Goal: Find specific page/section: Find specific page/section

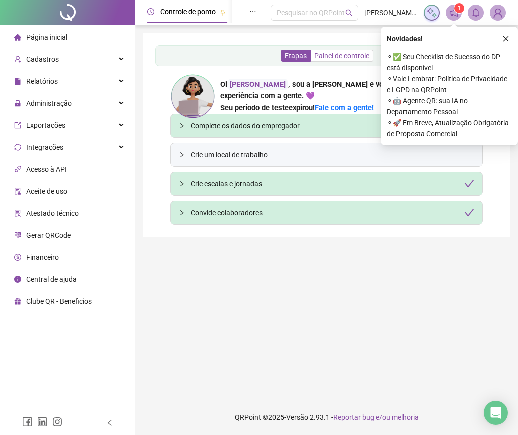
click at [316, 55] on span "Painel de controle" at bounding box center [341, 56] width 55 height 8
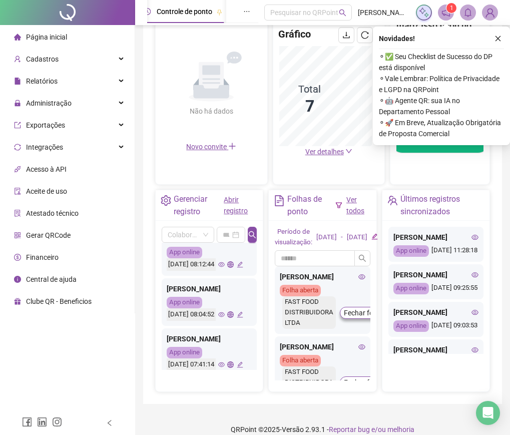
scroll to position [235, 0]
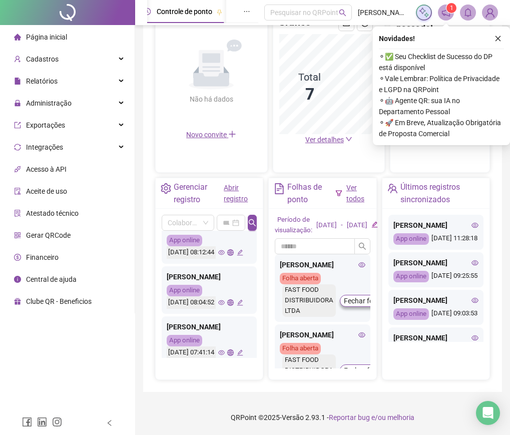
drag, startPoint x: 235, startPoint y: 305, endPoint x: 234, endPoint y: 316, distance: 11.1
click at [235, 259] on div "App online [DATE] 08:12:44" at bounding box center [209, 247] width 85 height 24
click at [222, 255] on icon "eye" at bounding box center [221, 252] width 7 height 5
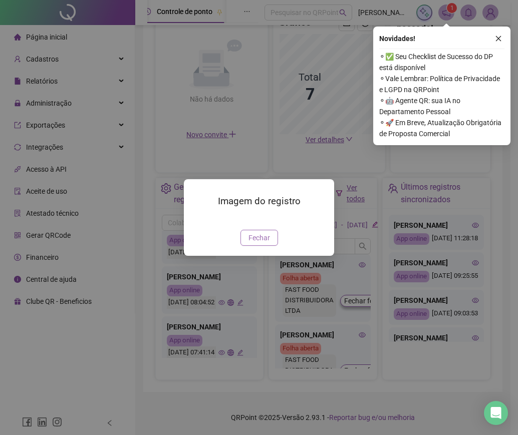
click at [250, 243] on span "Fechar" at bounding box center [259, 237] width 22 height 11
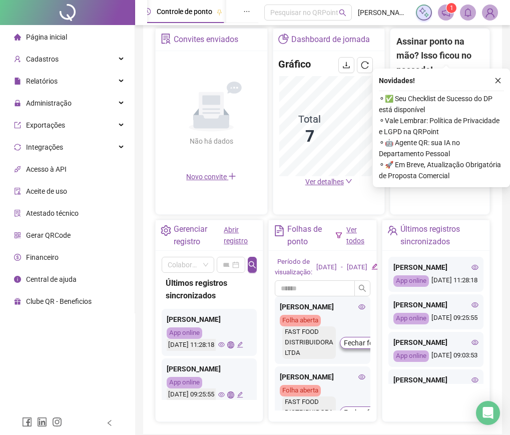
scroll to position [135, 0]
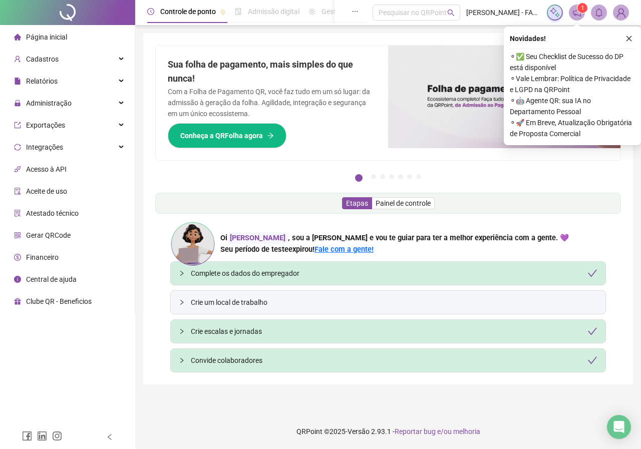
click at [206, 15] on span "Controle de ponto" at bounding box center [188, 12] width 56 height 8
click at [381, 200] on span "Painel de controle" at bounding box center [403, 203] width 55 height 8
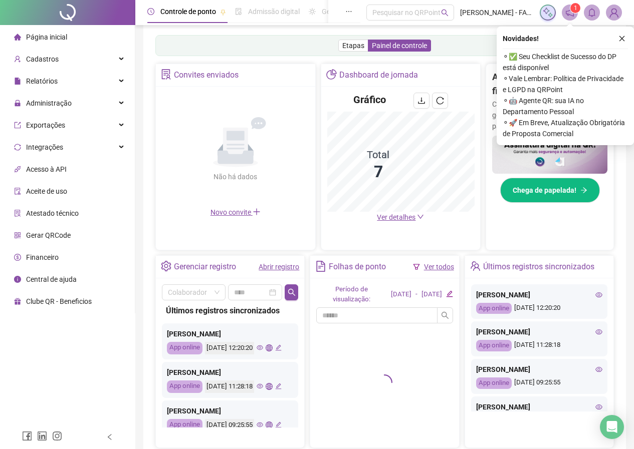
scroll to position [212, 0]
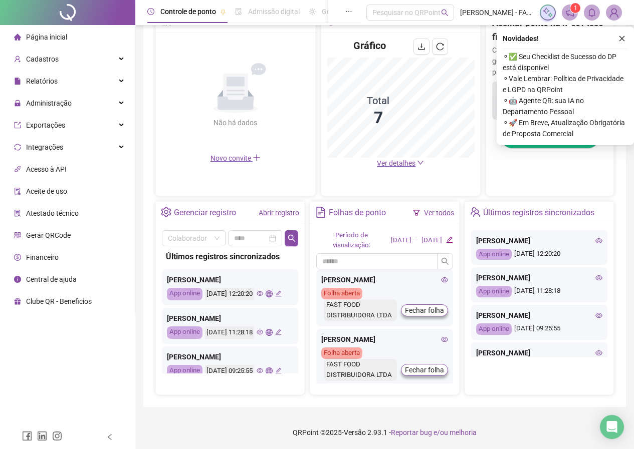
click at [256, 297] on icon "eye" at bounding box center [259, 294] width 7 height 5
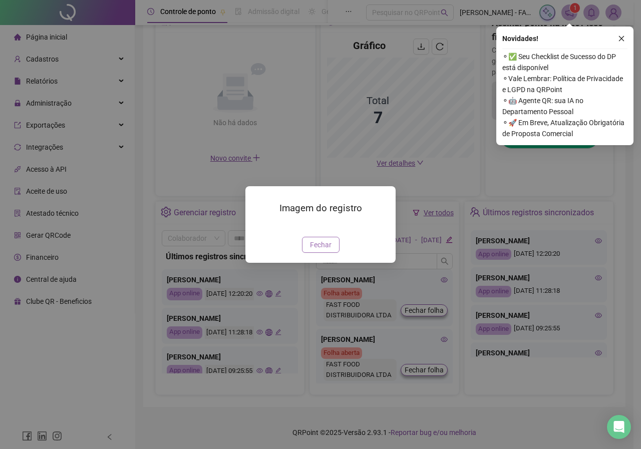
click at [325, 250] on span "Fechar" at bounding box center [321, 244] width 22 height 11
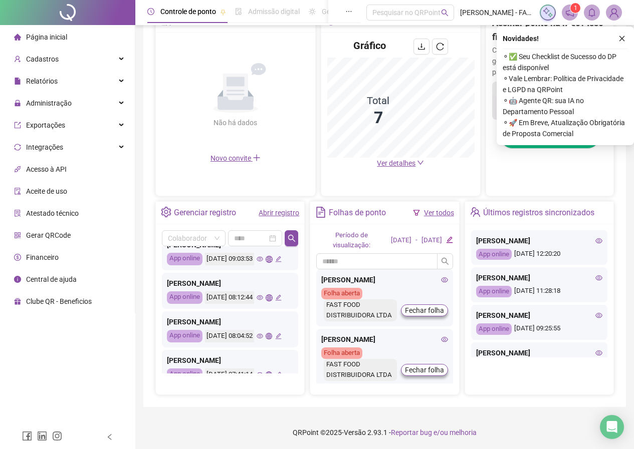
scroll to position [200, 0]
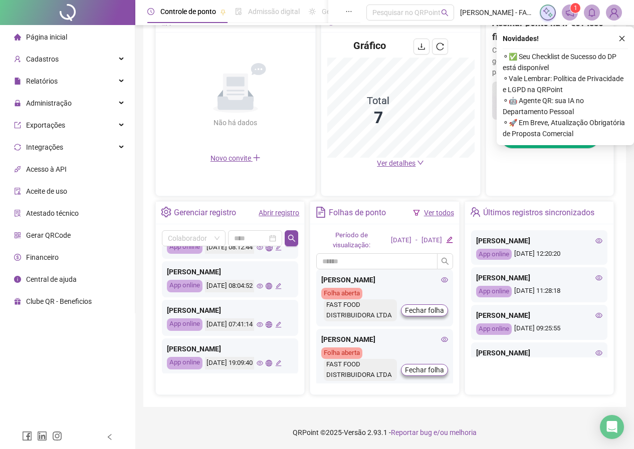
click at [256, 251] on icon "eye" at bounding box center [259, 247] width 7 height 7
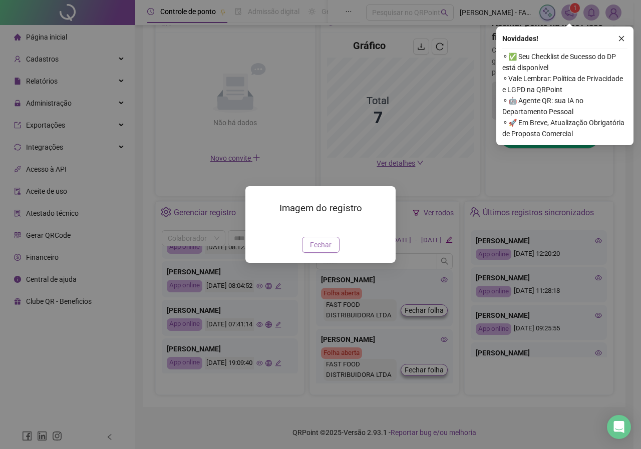
click at [313, 250] on span "Fechar" at bounding box center [321, 244] width 22 height 11
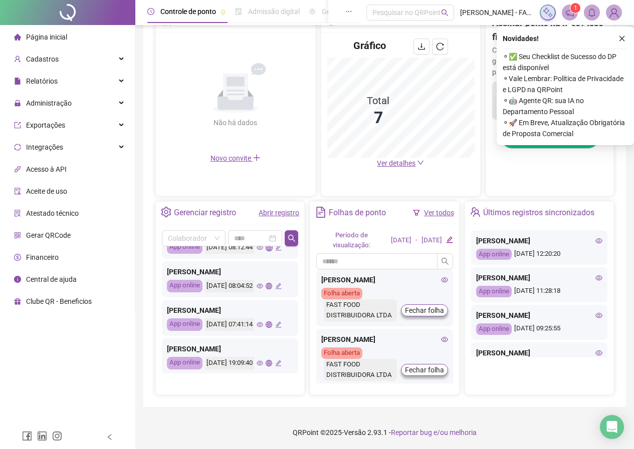
click at [256, 290] on icon "eye" at bounding box center [259, 286] width 7 height 7
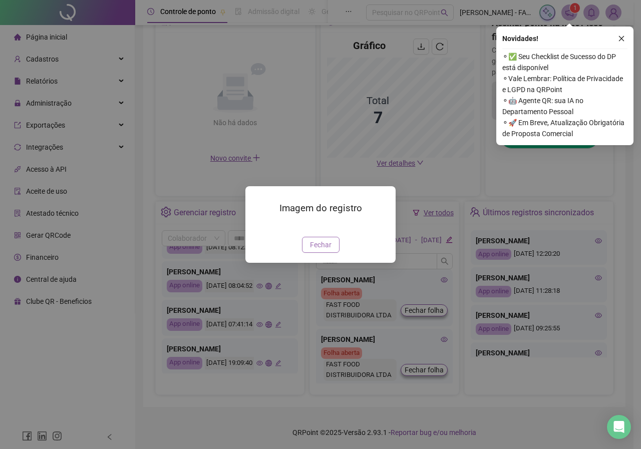
click at [316, 250] on span "Fechar" at bounding box center [321, 244] width 22 height 11
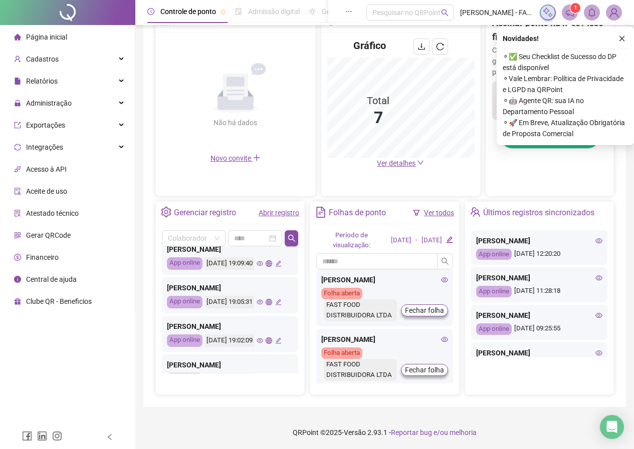
scroll to position [301, 0]
click at [256, 228] on icon "eye" at bounding box center [259, 224] width 7 height 7
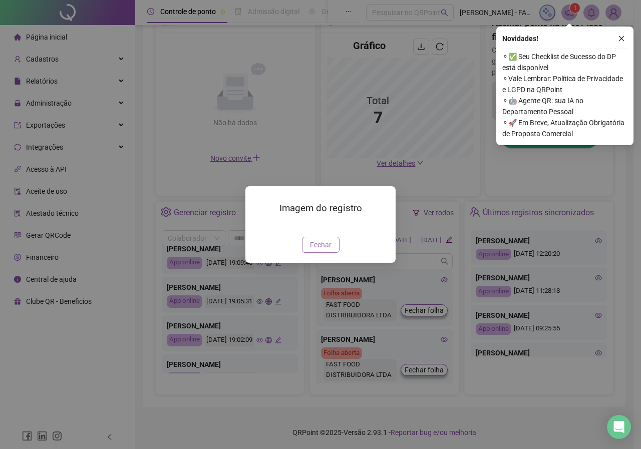
click at [322, 250] on span "Fechar" at bounding box center [321, 244] width 22 height 11
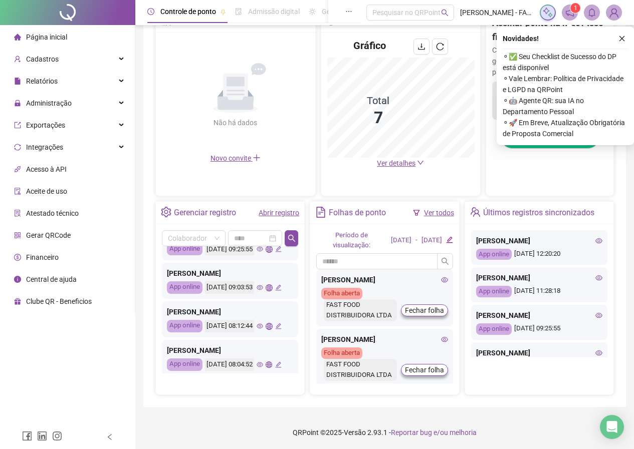
scroll to position [100, 0]
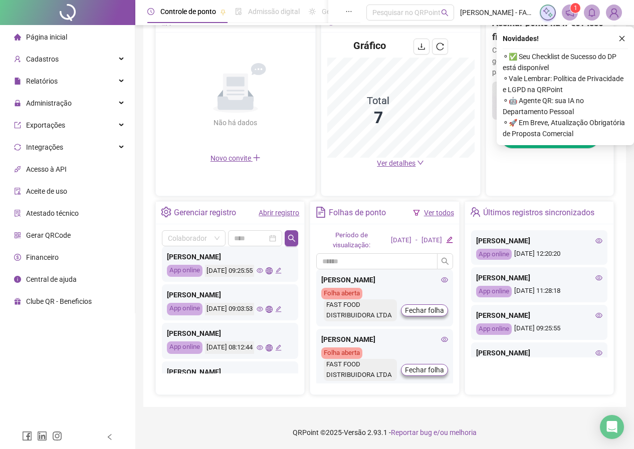
click at [256, 313] on icon "eye" at bounding box center [259, 309] width 7 height 7
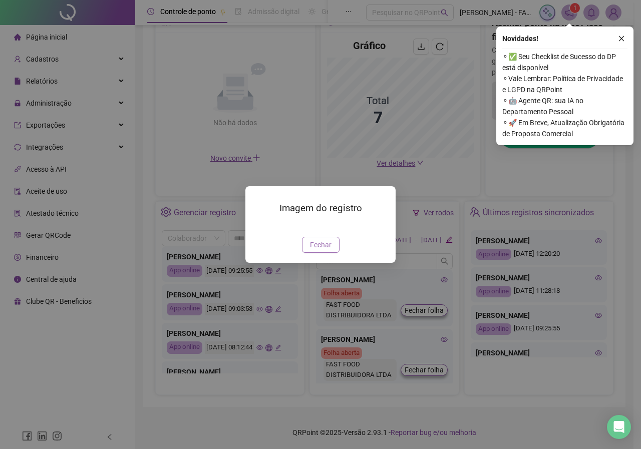
click at [328, 250] on span "Fechar" at bounding box center [321, 244] width 22 height 11
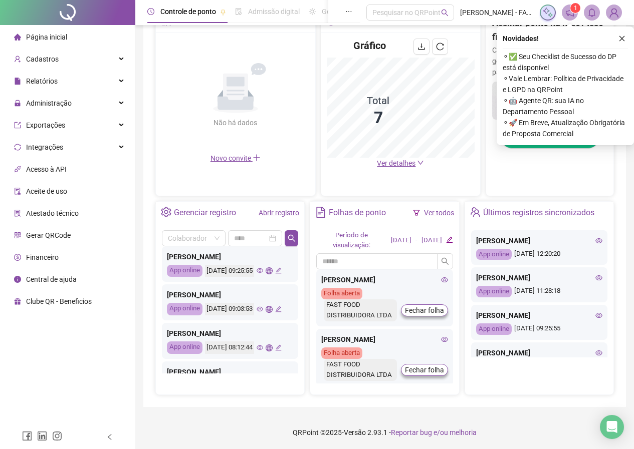
click at [256, 274] on icon "eye" at bounding box center [259, 270] width 7 height 7
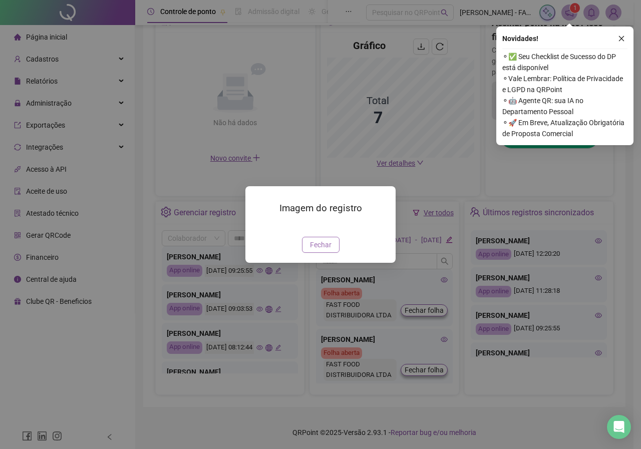
click at [316, 250] on span "Fechar" at bounding box center [321, 244] width 22 height 11
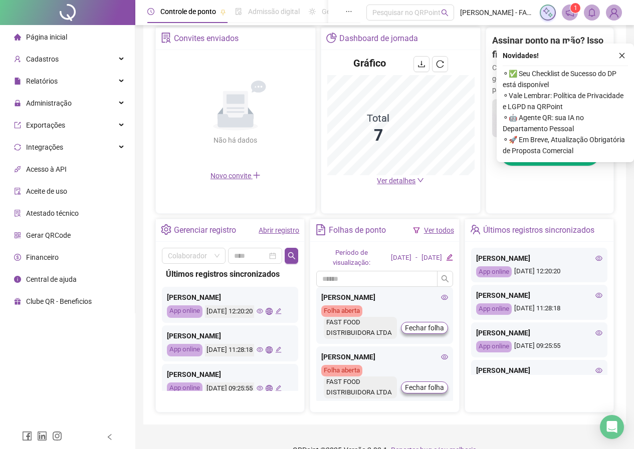
scroll to position [213, 0]
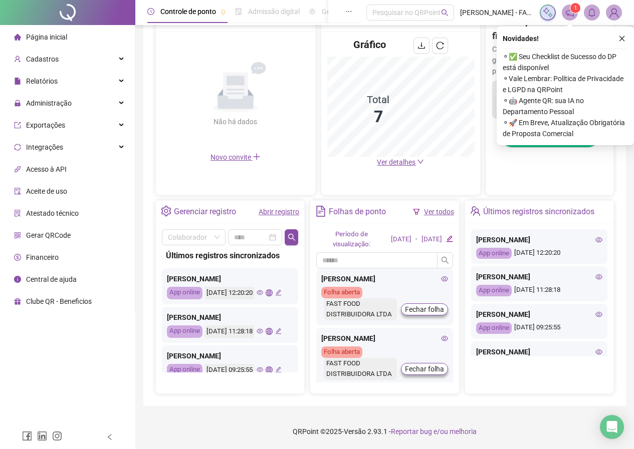
click at [256, 296] on icon "eye" at bounding box center [259, 293] width 7 height 7
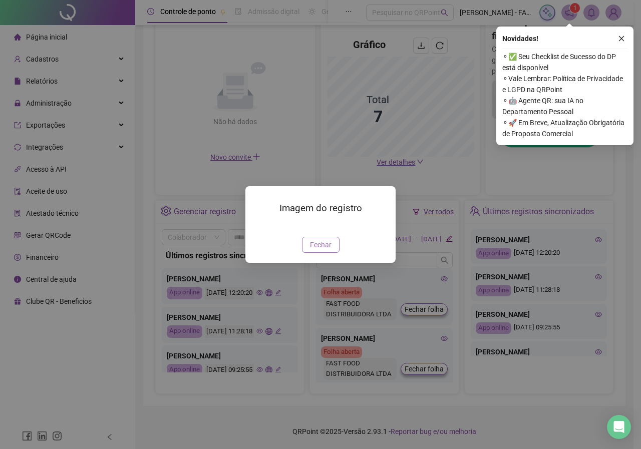
click at [311, 250] on span "Fechar" at bounding box center [321, 244] width 22 height 11
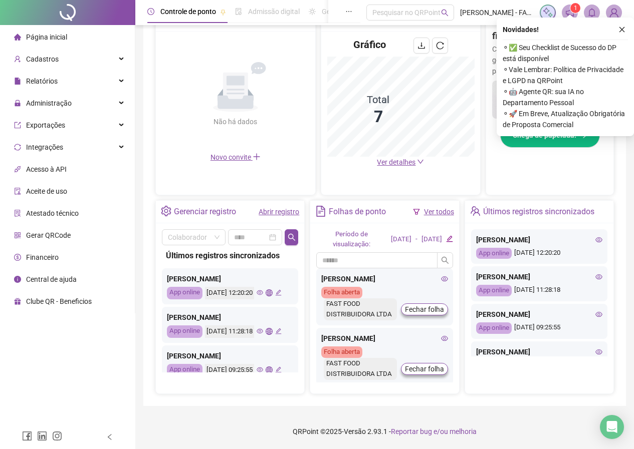
scroll to position [13, 0]
